Goal: Contribute content

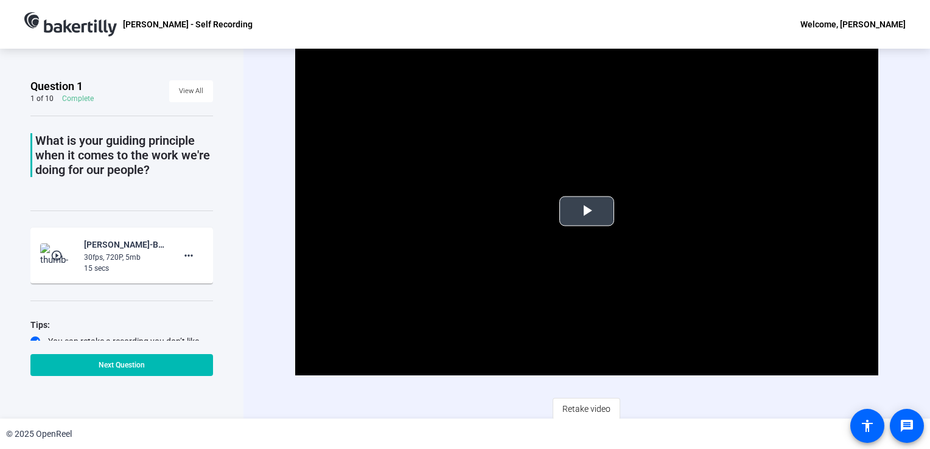
click at [586, 211] on span "Video Player" at bounding box center [586, 211] width 0 height 0
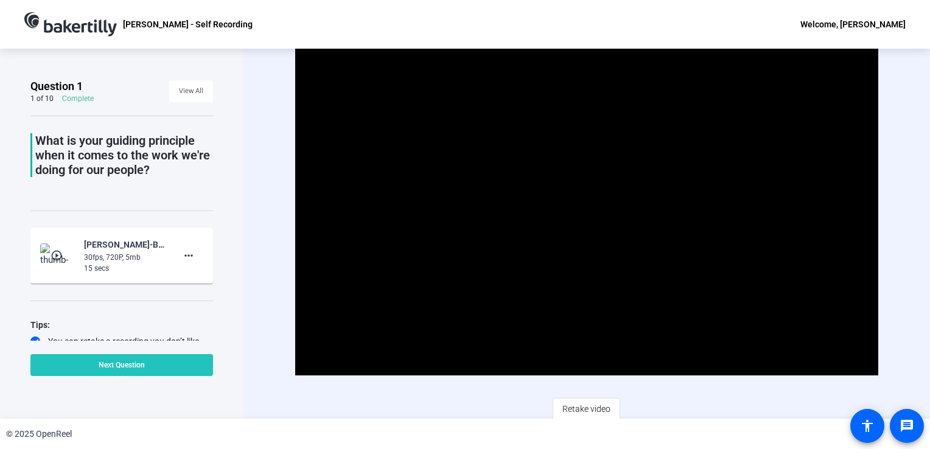
click at [148, 366] on span at bounding box center [121, 364] width 182 height 29
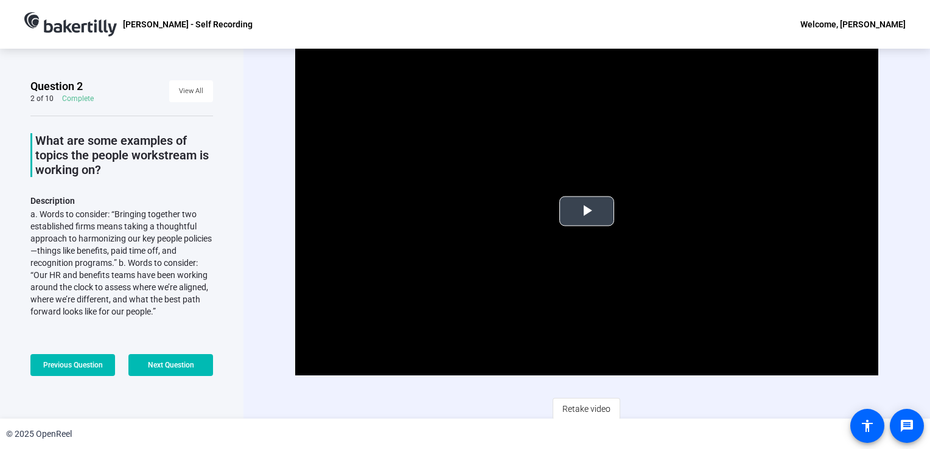
click at [586, 211] on span "Video Player" at bounding box center [586, 211] width 0 height 0
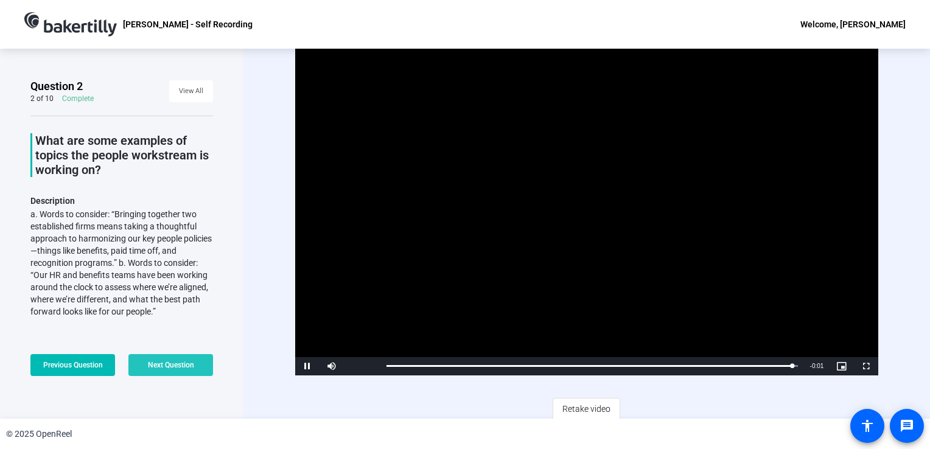
click at [168, 368] on span "Next Question" at bounding box center [171, 365] width 46 height 9
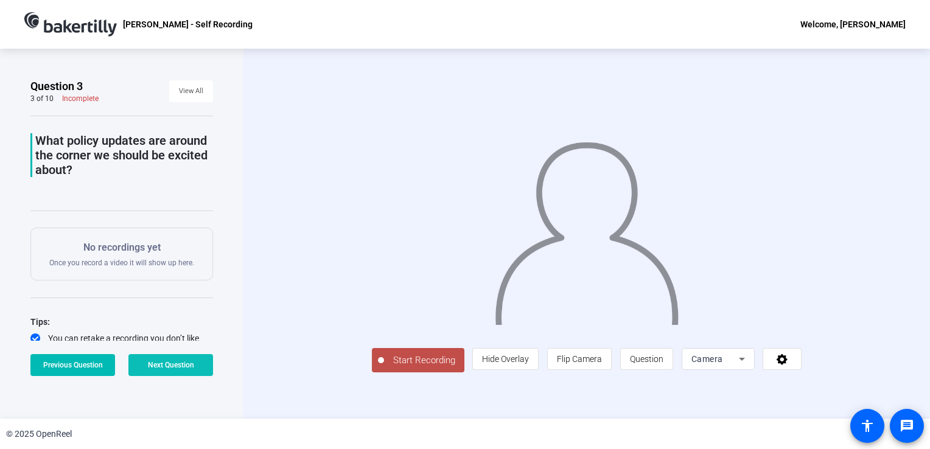
click at [168, 368] on span "Next Question" at bounding box center [171, 365] width 46 height 9
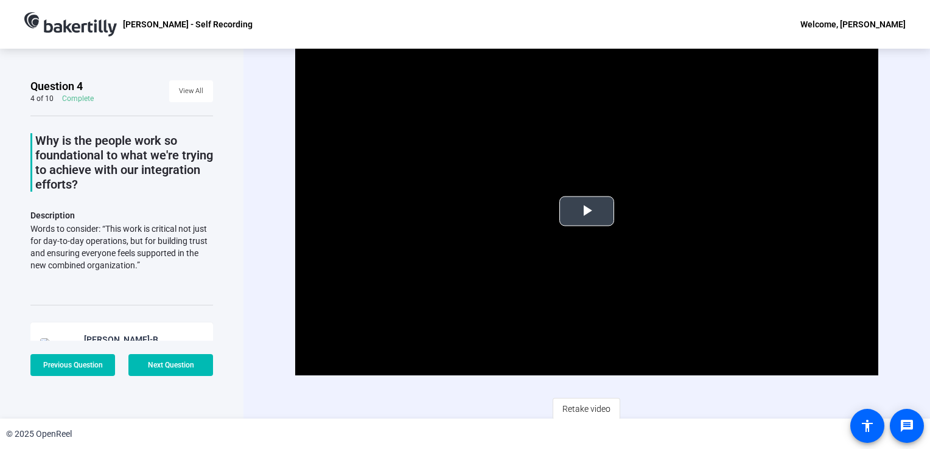
click at [586, 211] on span "Video Player" at bounding box center [586, 211] width 0 height 0
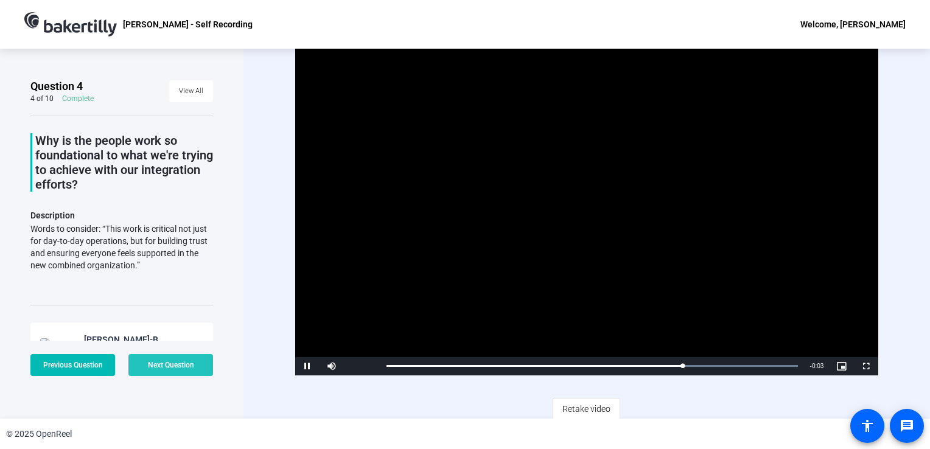
click at [175, 369] on span "Next Question" at bounding box center [171, 365] width 46 height 9
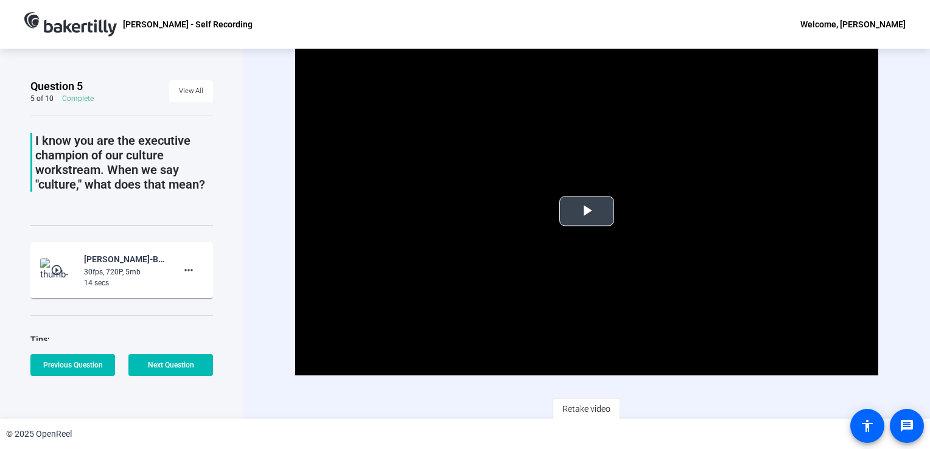
click at [586, 211] on span "Video Player" at bounding box center [586, 211] width 0 height 0
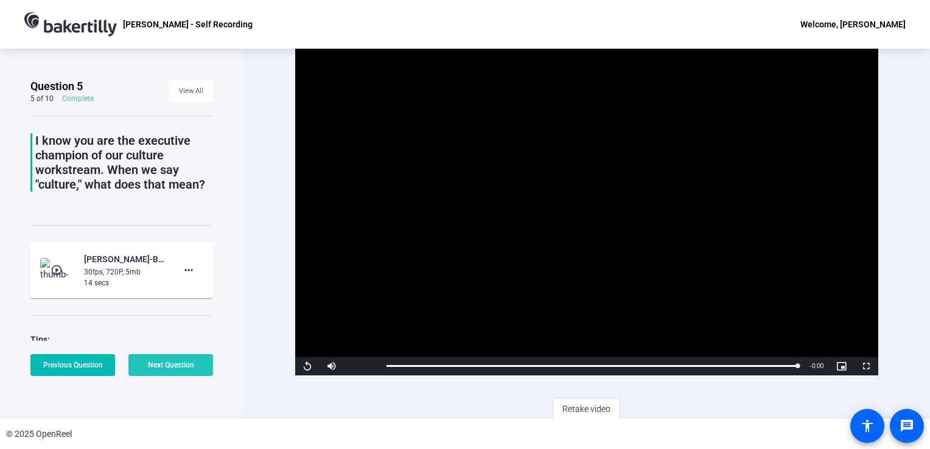
click at [186, 366] on span "Next Question" at bounding box center [171, 365] width 46 height 9
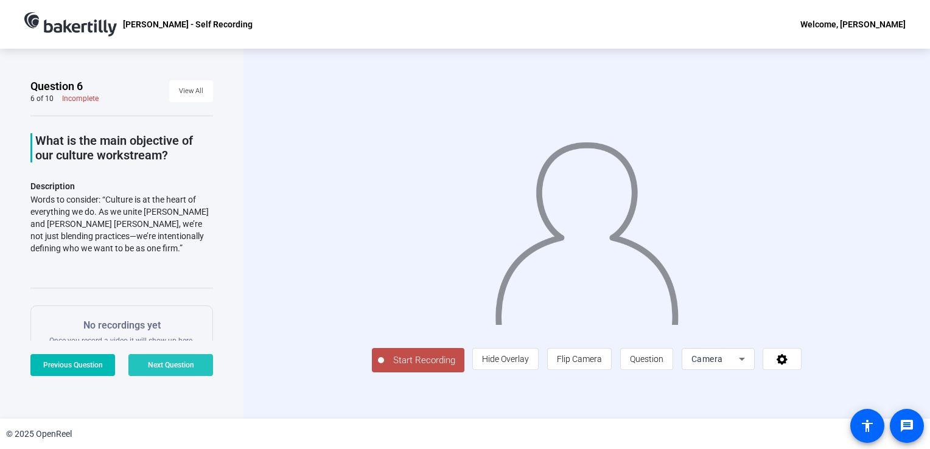
click at [189, 366] on span "Next Question" at bounding box center [171, 365] width 46 height 9
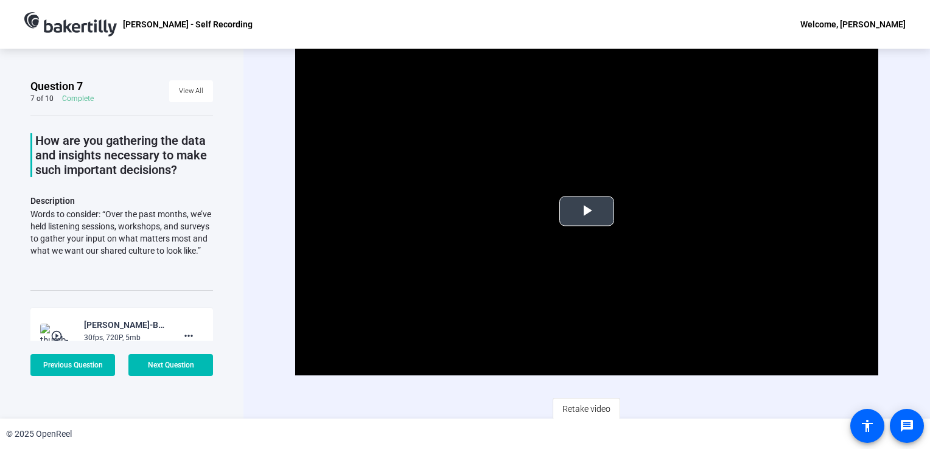
click at [586, 211] on span "Video Player" at bounding box center [586, 211] width 0 height 0
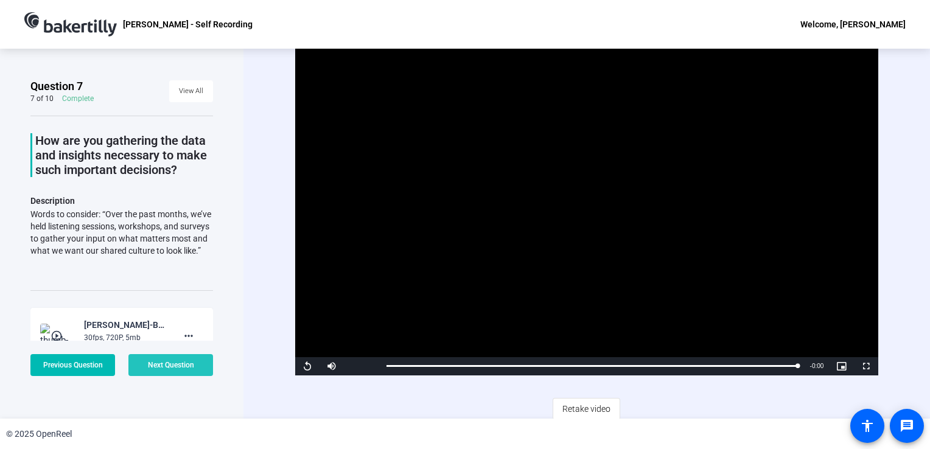
click at [162, 369] on span "Next Question" at bounding box center [171, 365] width 46 height 9
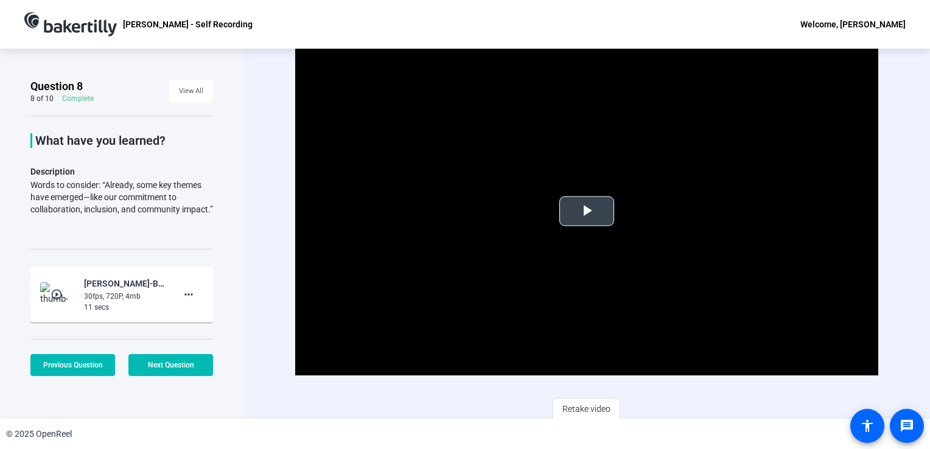
click at [586, 211] on span "Video Player" at bounding box center [586, 211] width 0 height 0
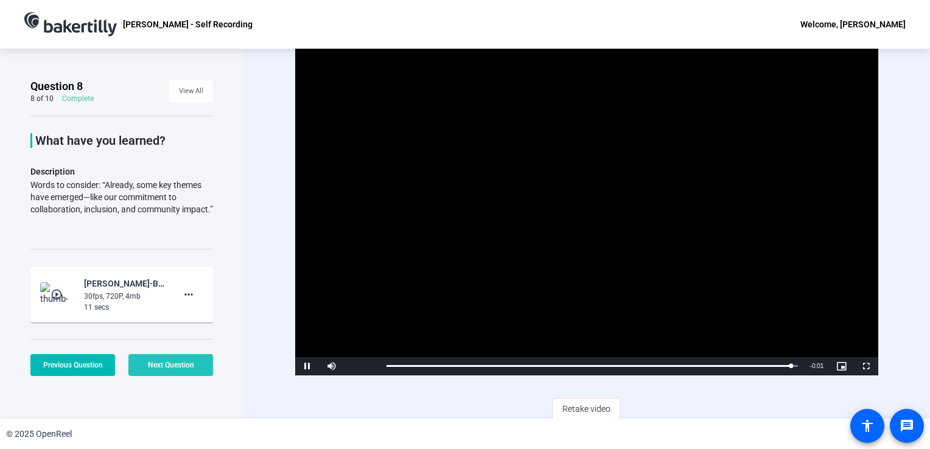
click at [169, 366] on span "Next Question" at bounding box center [171, 365] width 46 height 9
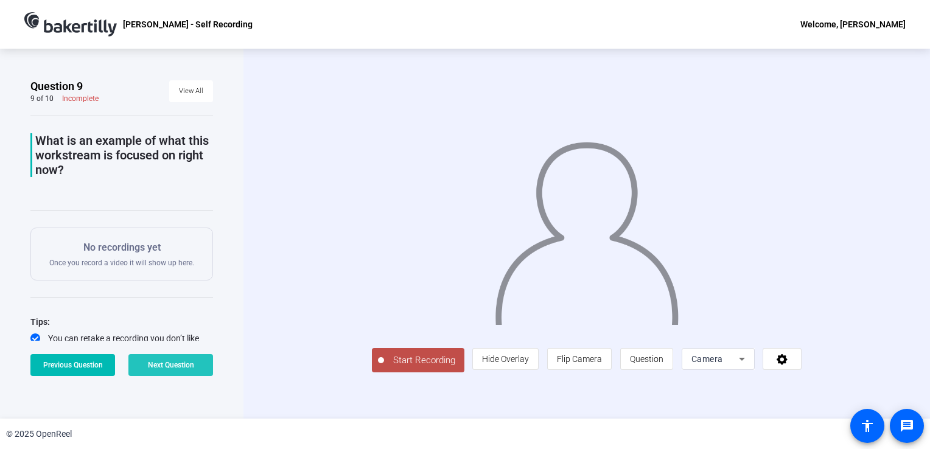
click at [180, 360] on span at bounding box center [170, 364] width 85 height 29
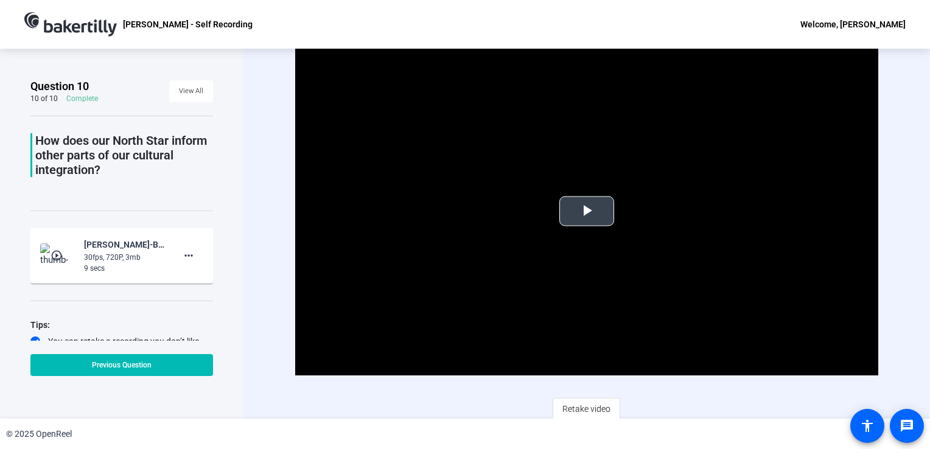
click at [586, 211] on span "Video Player" at bounding box center [586, 211] width 0 height 0
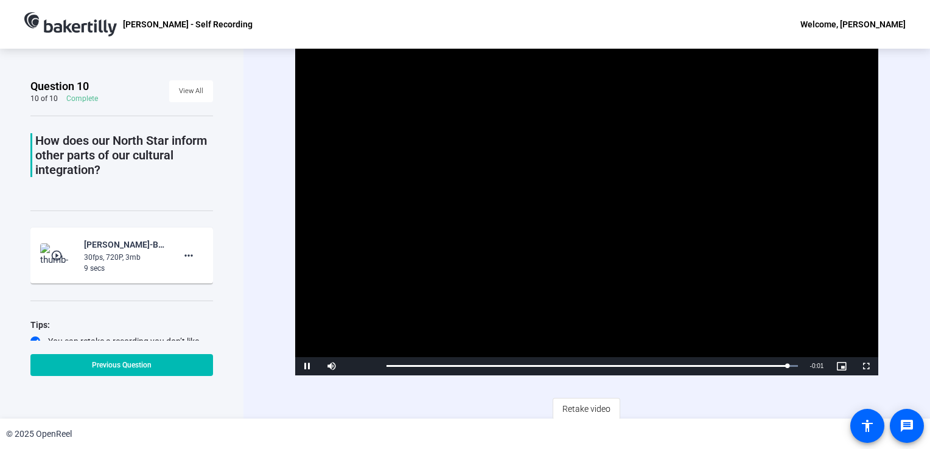
click at [883, 27] on div "Welcome, [PERSON_NAME]" at bounding box center [852, 24] width 105 height 15
click at [850, 44] on span "Logout" at bounding box center [860, 42] width 49 height 15
